Goal: Task Accomplishment & Management: Manage account settings

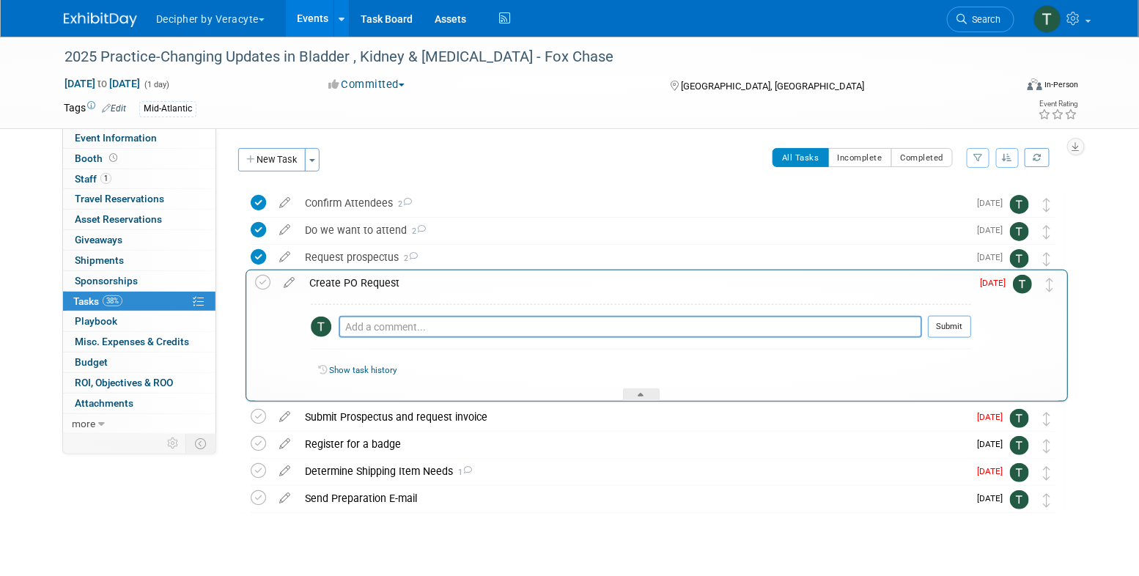
drag, startPoint x: 1051, startPoint y: 344, endPoint x: 1055, endPoint y: 287, distance: 57.3
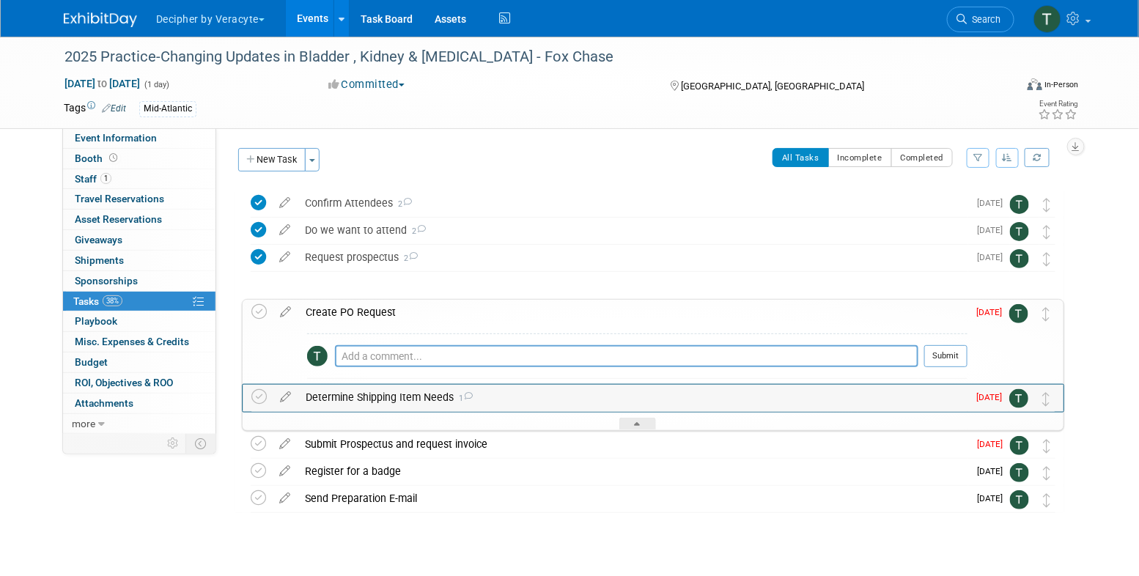
drag, startPoint x: 1051, startPoint y: 471, endPoint x: 1051, endPoint y: 399, distance: 71.9
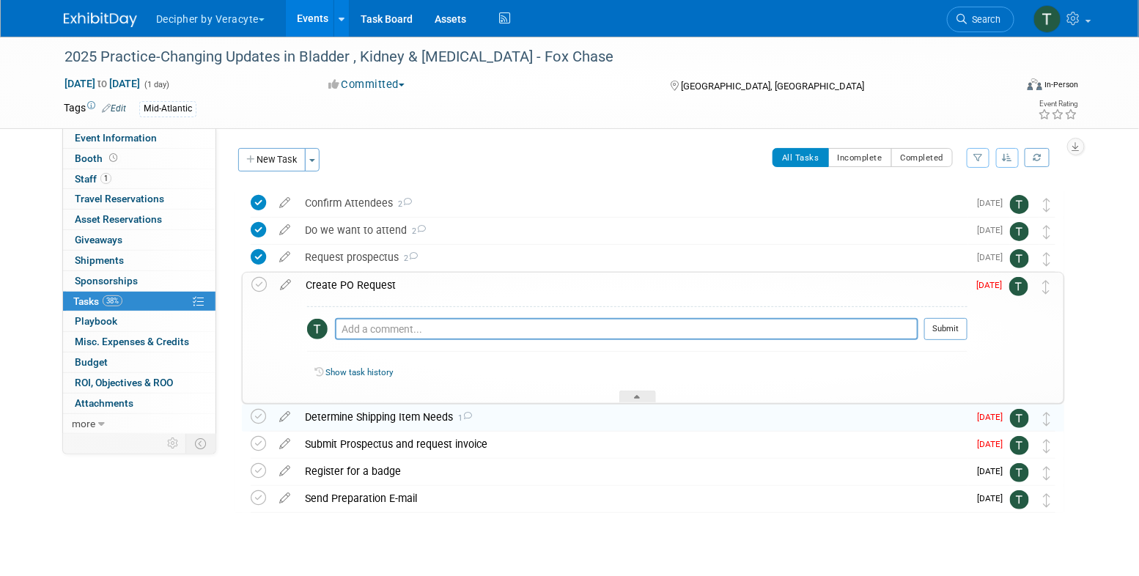
click at [279, 293] on td at bounding box center [286, 338] width 26 height 131
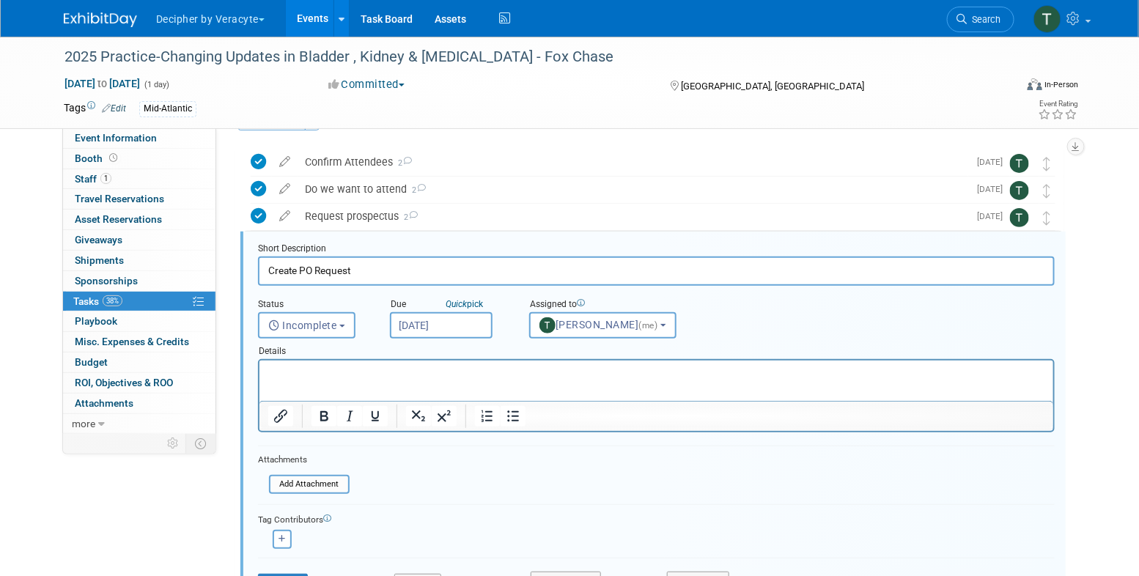
scroll to position [57, 0]
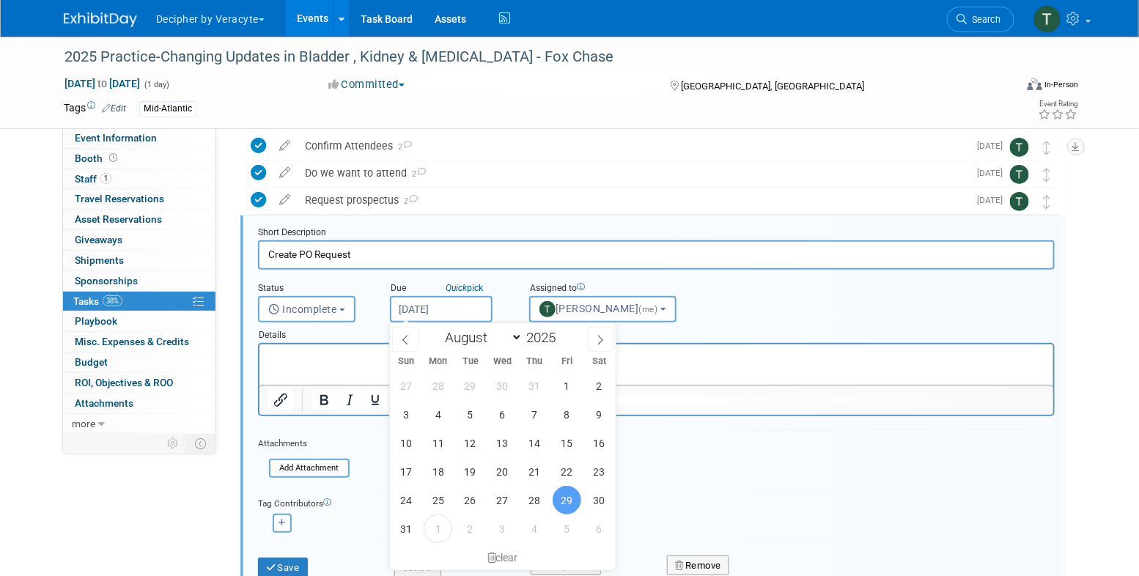
click at [424, 305] on input "[DATE]" at bounding box center [441, 309] width 103 height 26
click at [496, 534] on span "3" at bounding box center [502, 529] width 29 height 29
type input "[DATE]"
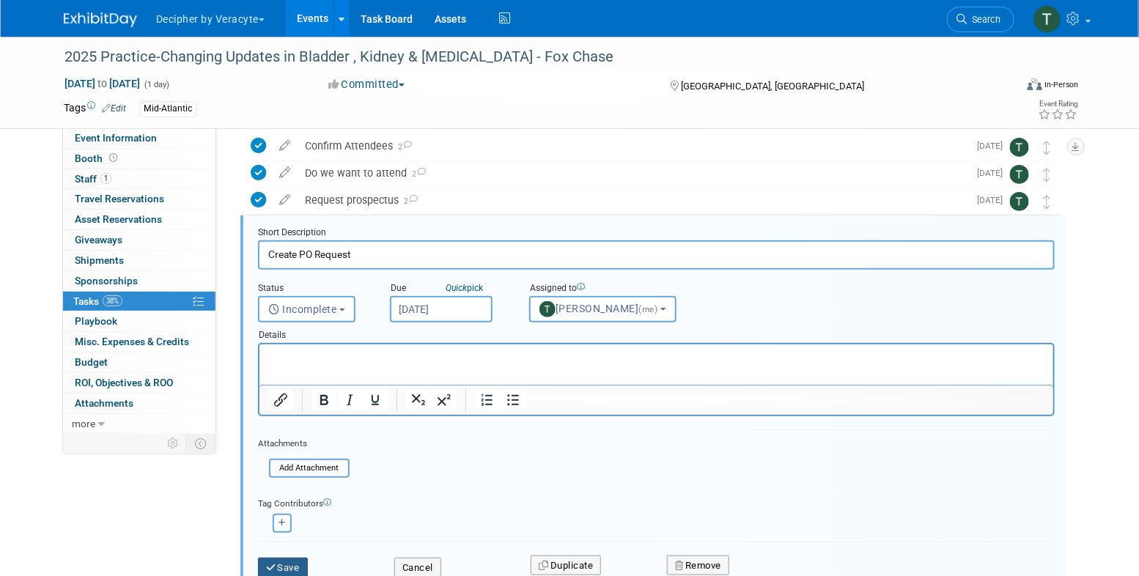
click at [299, 571] on button "Save" at bounding box center [283, 568] width 50 height 21
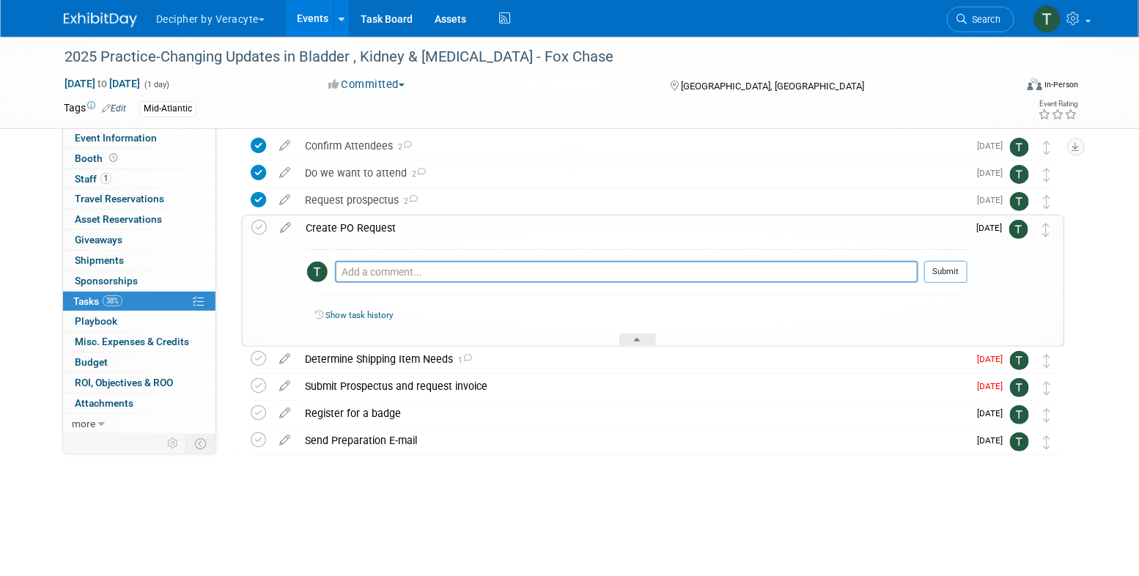
scroll to position [25, 0]
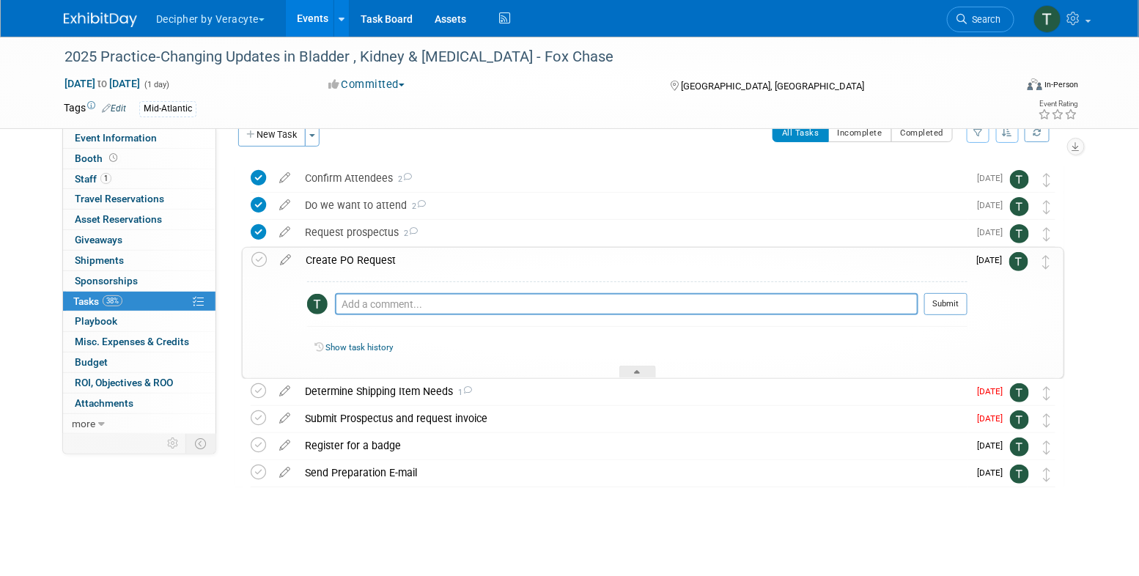
click at [380, 267] on div "Create PO Request" at bounding box center [632, 260] width 669 height 25
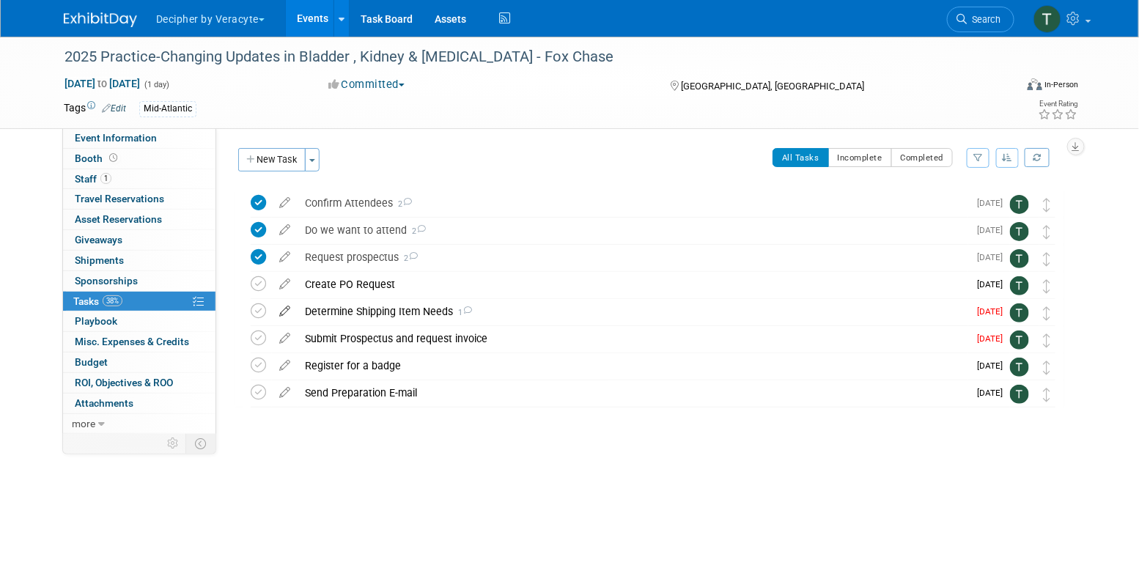
click at [287, 310] on icon at bounding box center [285, 308] width 26 height 18
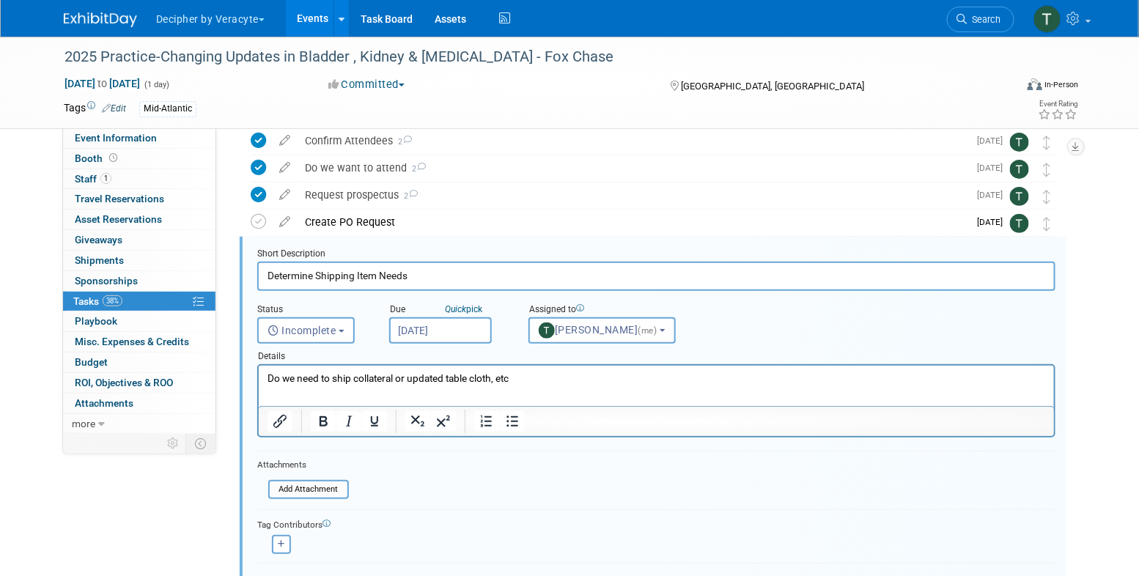
scroll to position [84, 0]
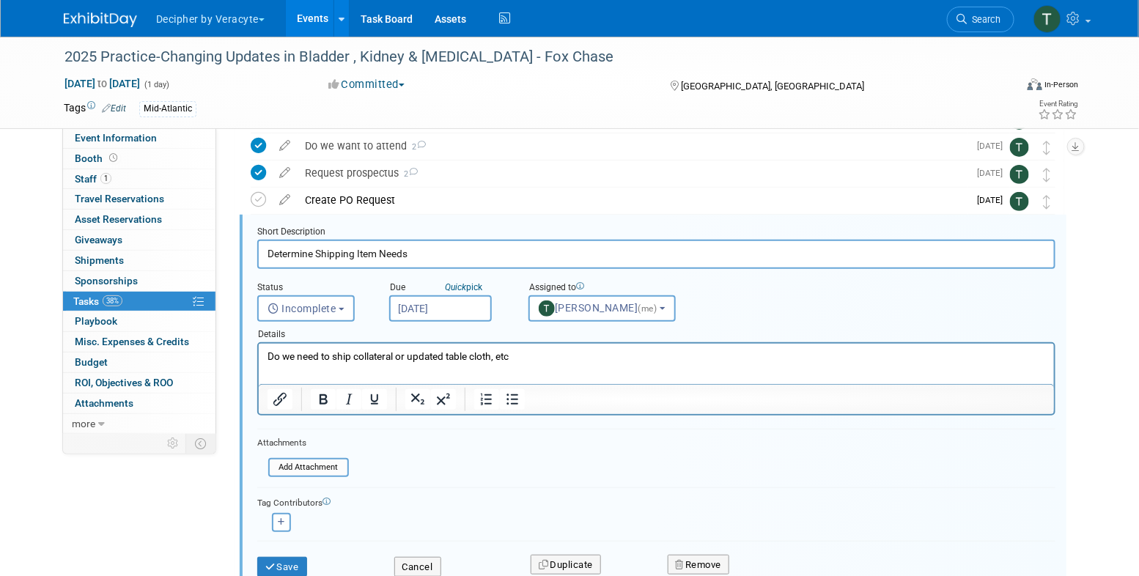
click at [427, 318] on input "Sep 1, 2025" at bounding box center [440, 308] width 103 height 26
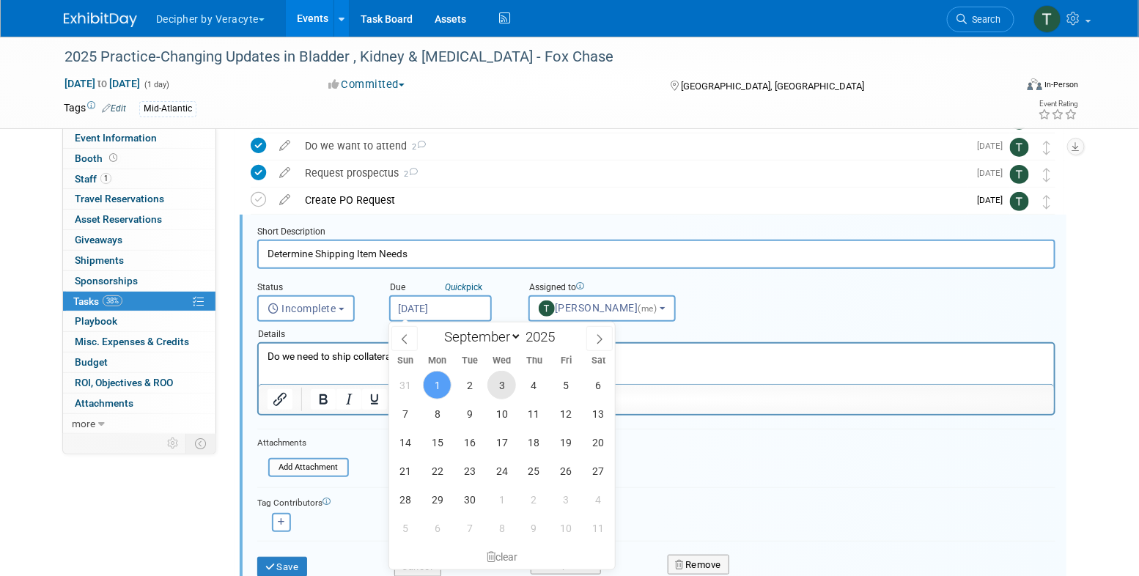
click at [506, 399] on span "3" at bounding box center [502, 385] width 29 height 29
type input "[DATE]"
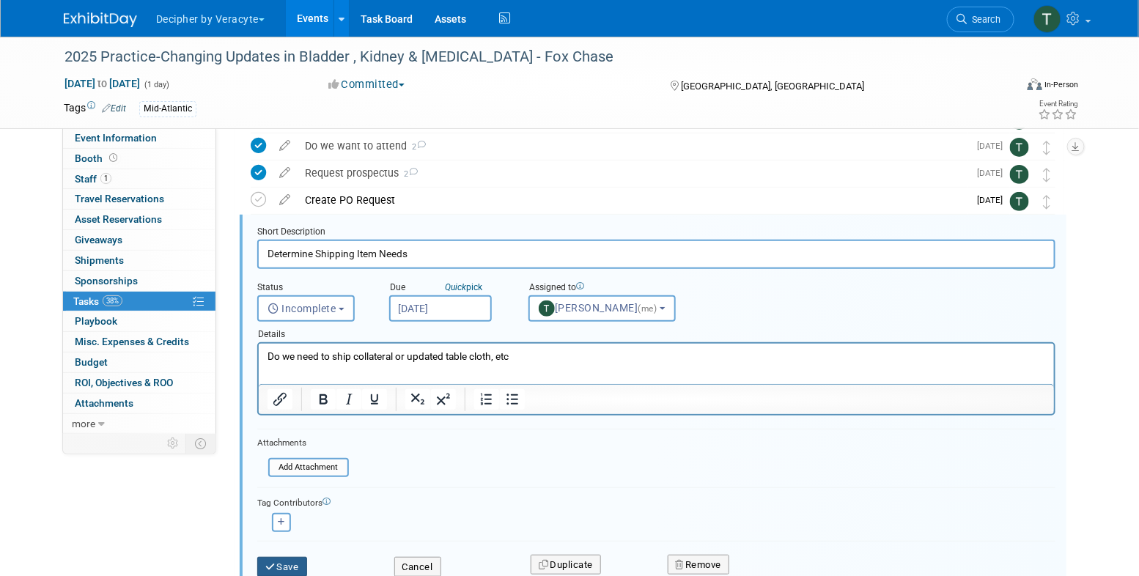
click at [304, 565] on button "Save" at bounding box center [282, 567] width 50 height 21
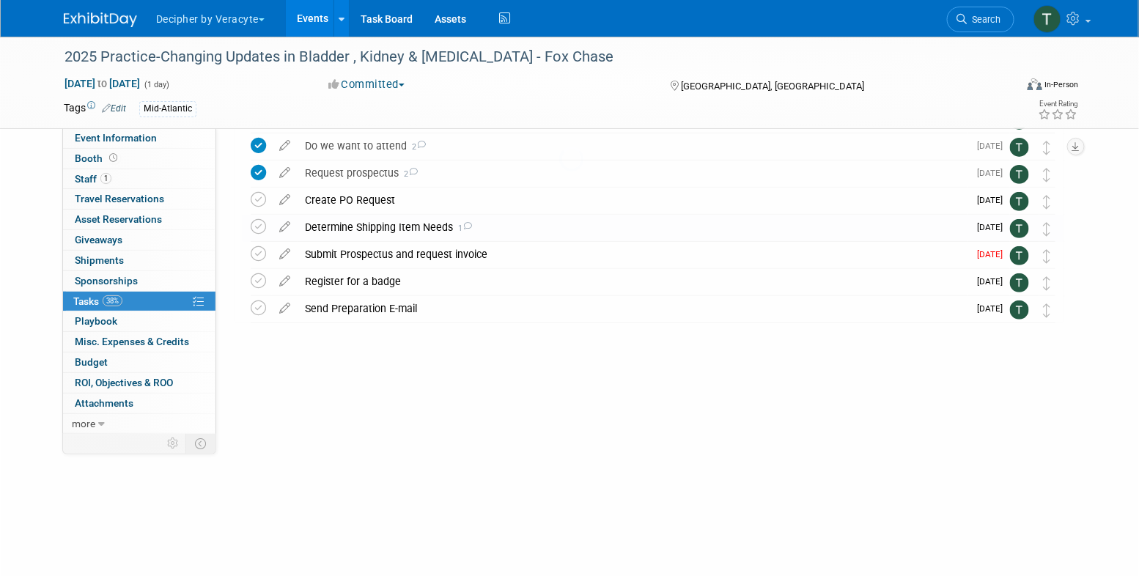
scroll to position [0, 0]
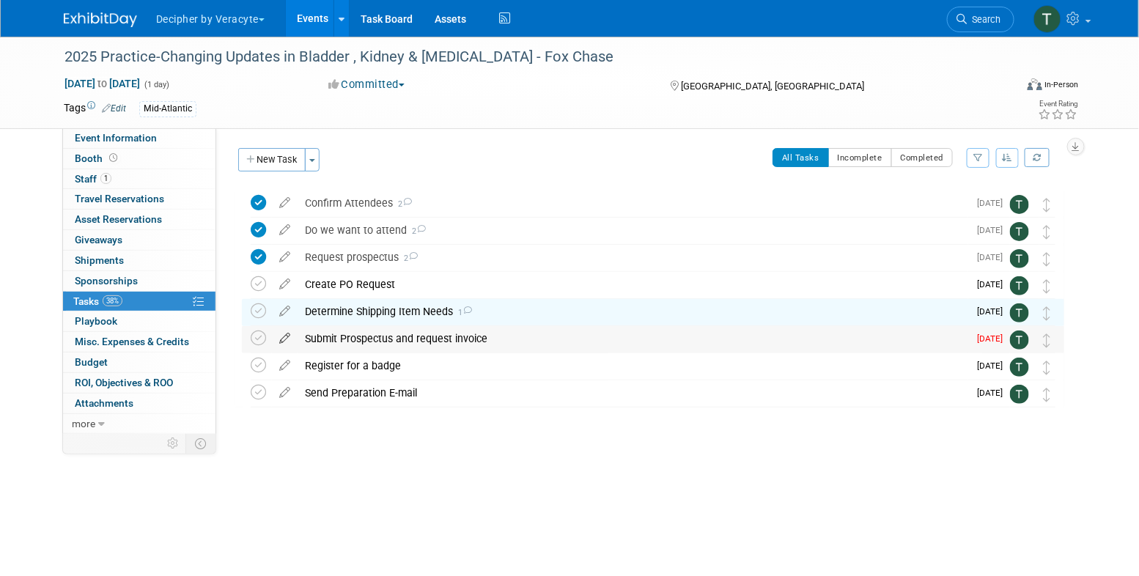
click at [282, 342] on icon at bounding box center [285, 335] width 26 height 18
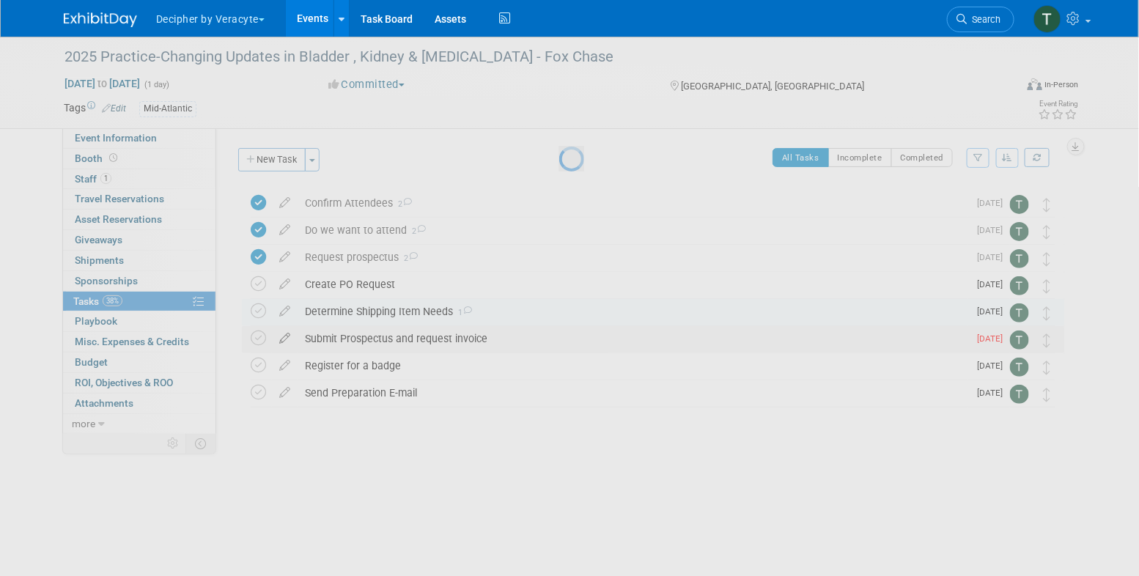
select select "8"
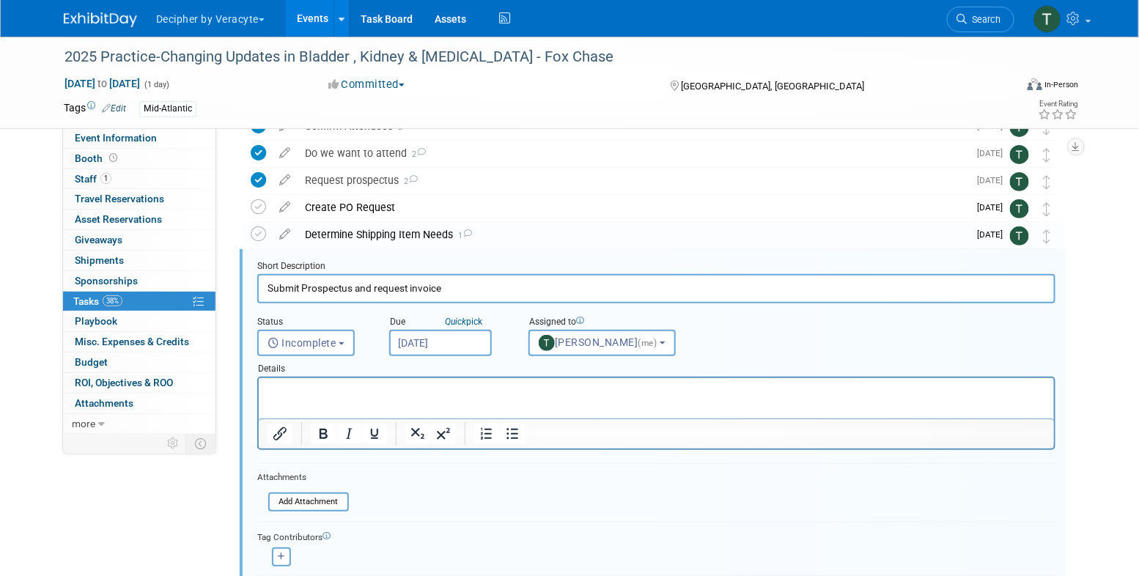
scroll to position [111, 0]
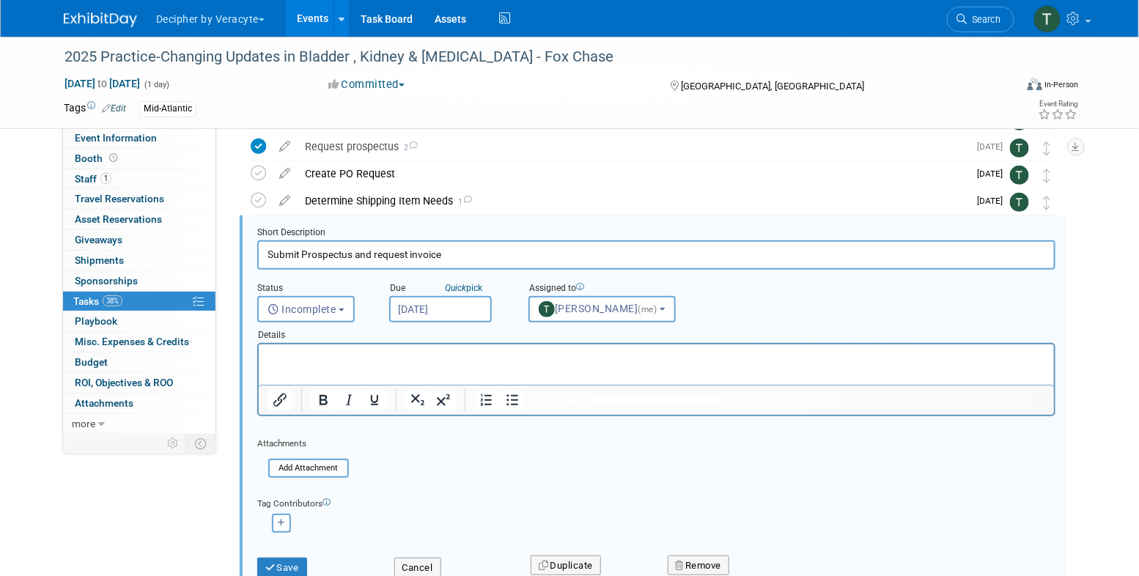
click at [445, 318] on input "Sep 1, 2025" at bounding box center [440, 309] width 103 height 26
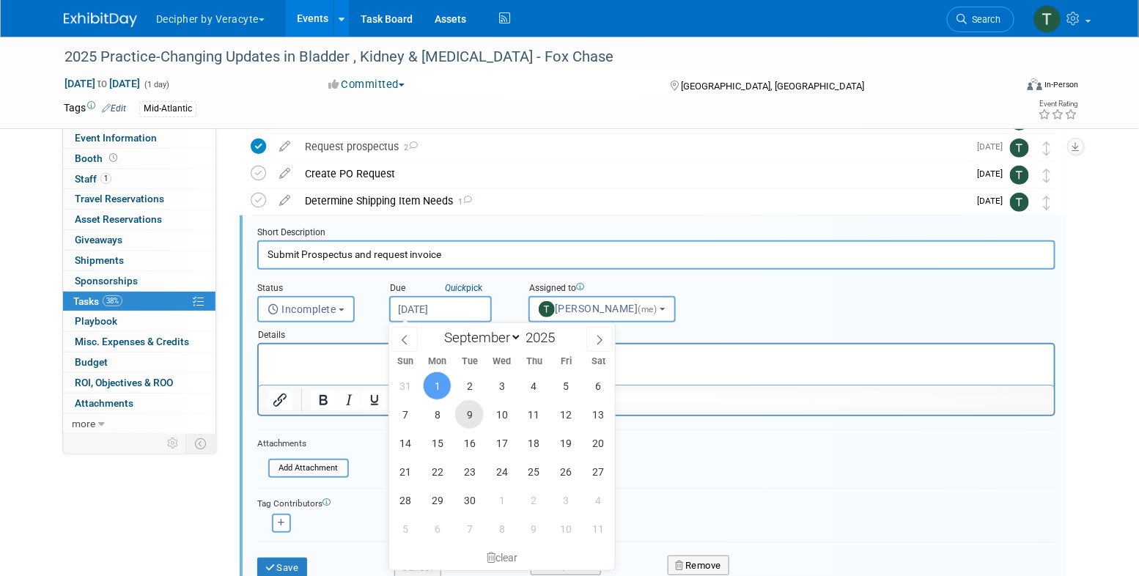
click at [477, 422] on span "9" at bounding box center [469, 414] width 29 height 29
type input "Sep 9, 2025"
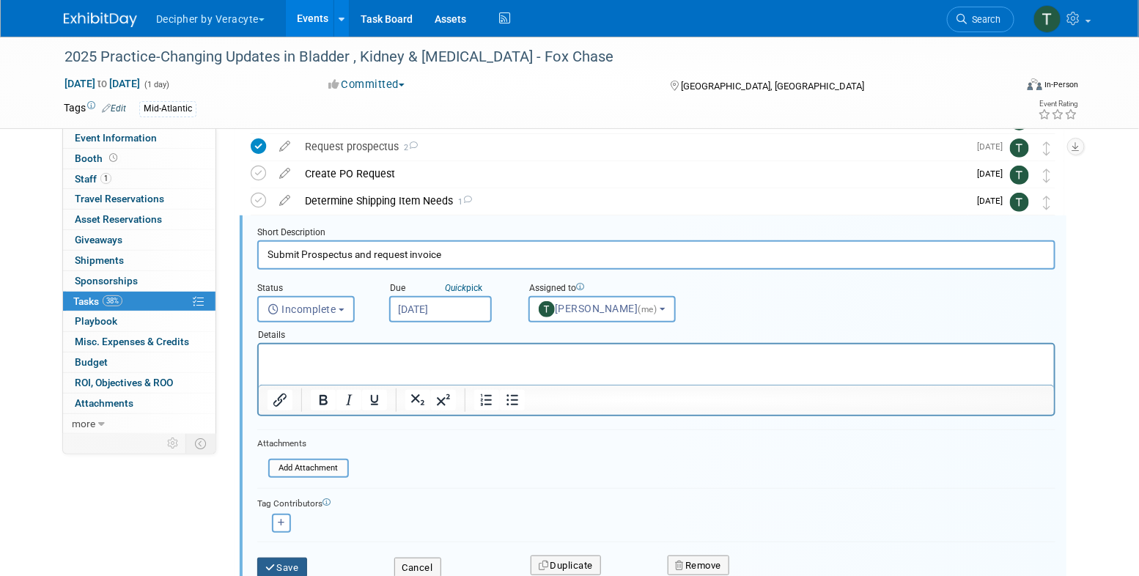
click at [289, 568] on button "Save" at bounding box center [282, 568] width 50 height 21
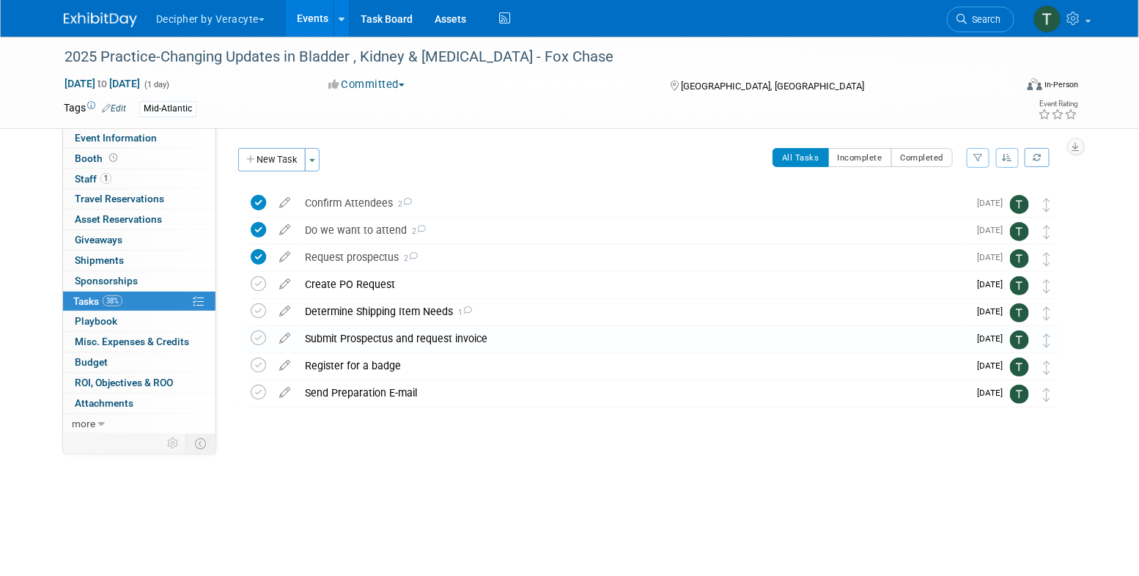
scroll to position [0, 0]
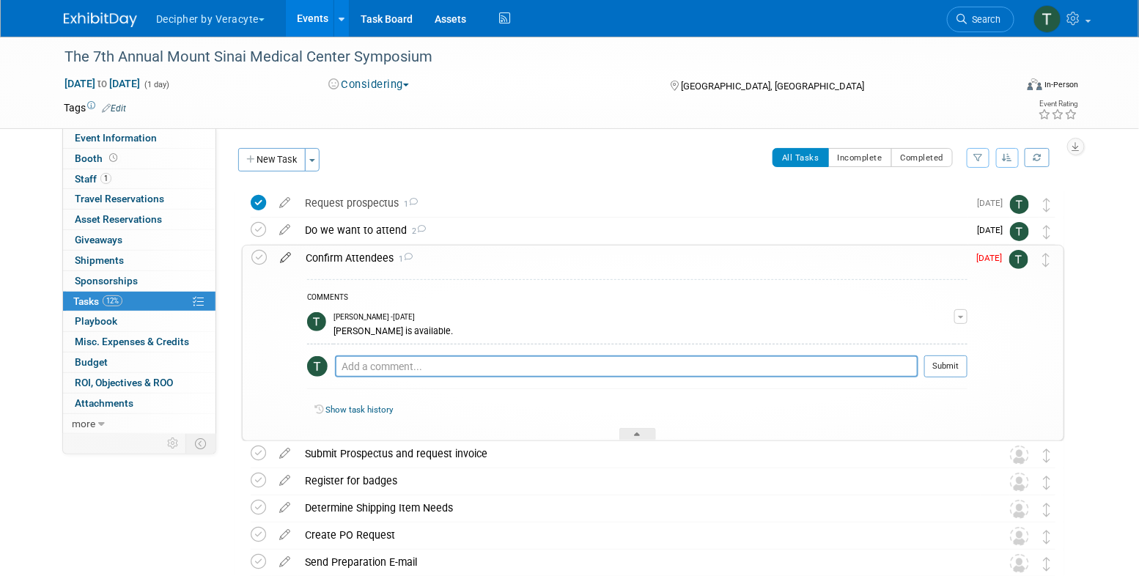
click at [290, 262] on icon at bounding box center [286, 255] width 26 height 18
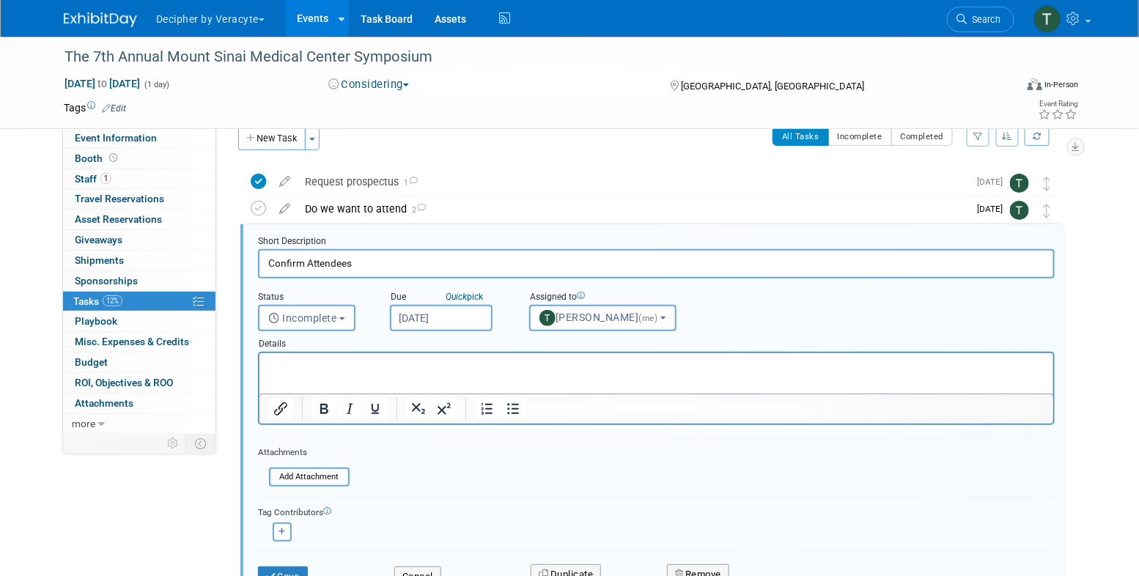
scroll to position [30, 0]
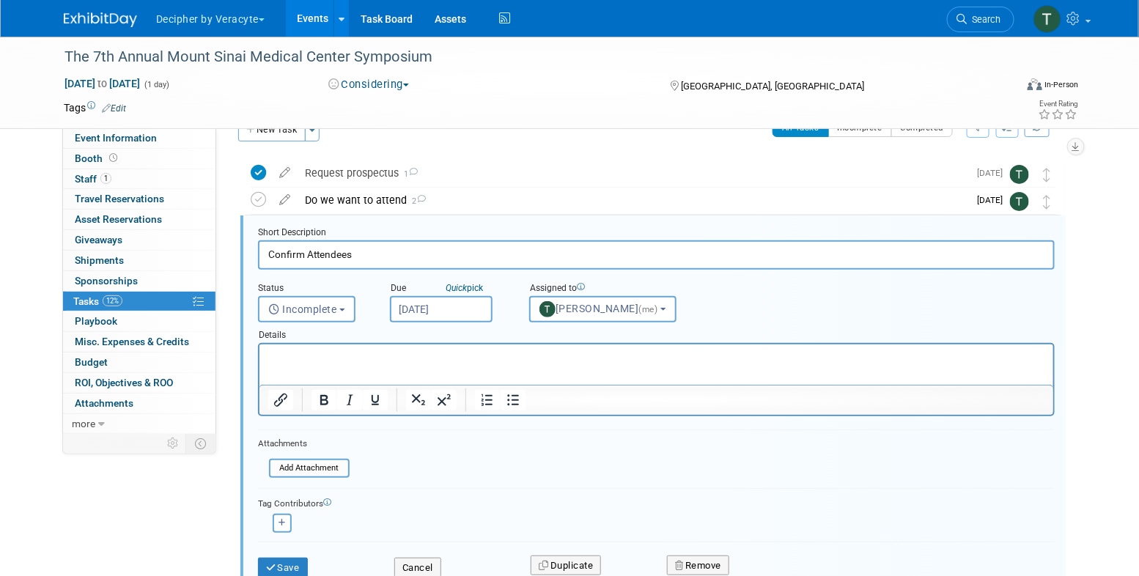
click at [474, 309] on input "[DATE]" at bounding box center [441, 309] width 103 height 26
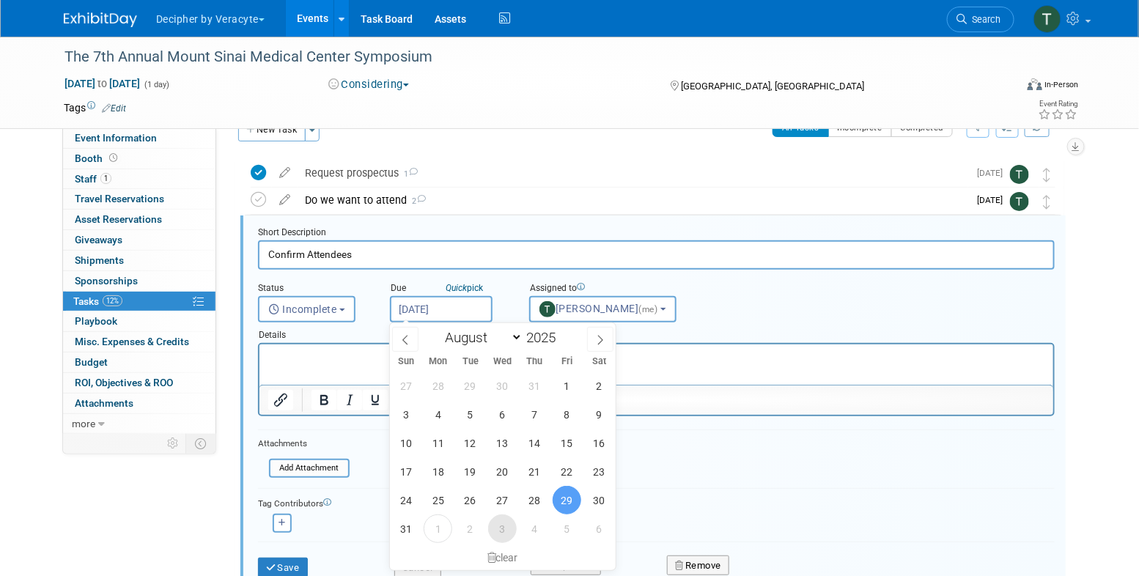
click at [493, 524] on span "3" at bounding box center [502, 529] width 29 height 29
type input "[DATE]"
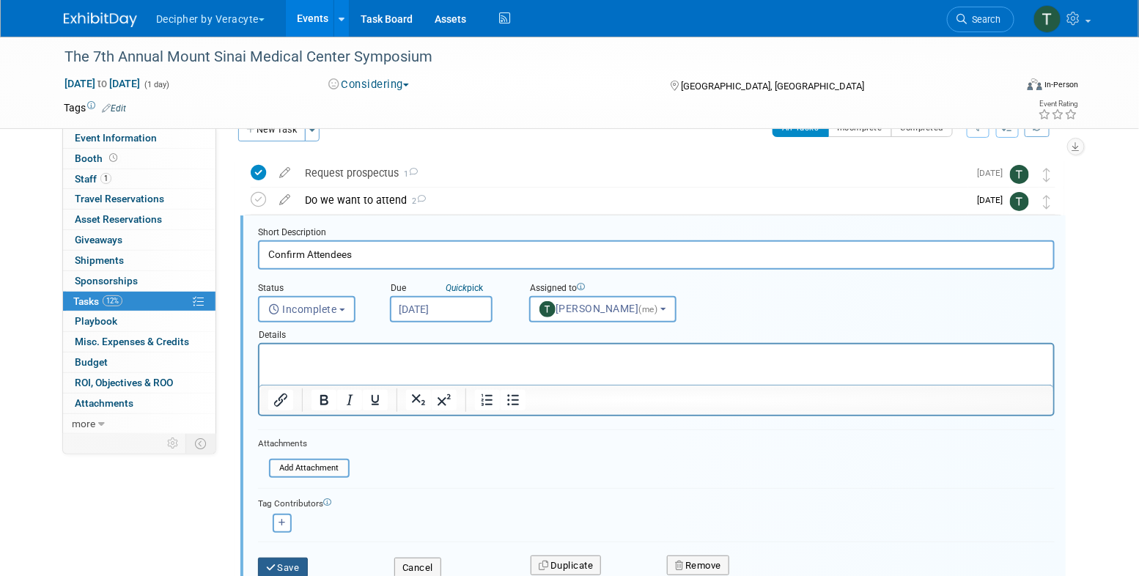
click at [304, 562] on button "Save" at bounding box center [283, 568] width 50 height 21
